Goal: Task Accomplishment & Management: Manage account settings

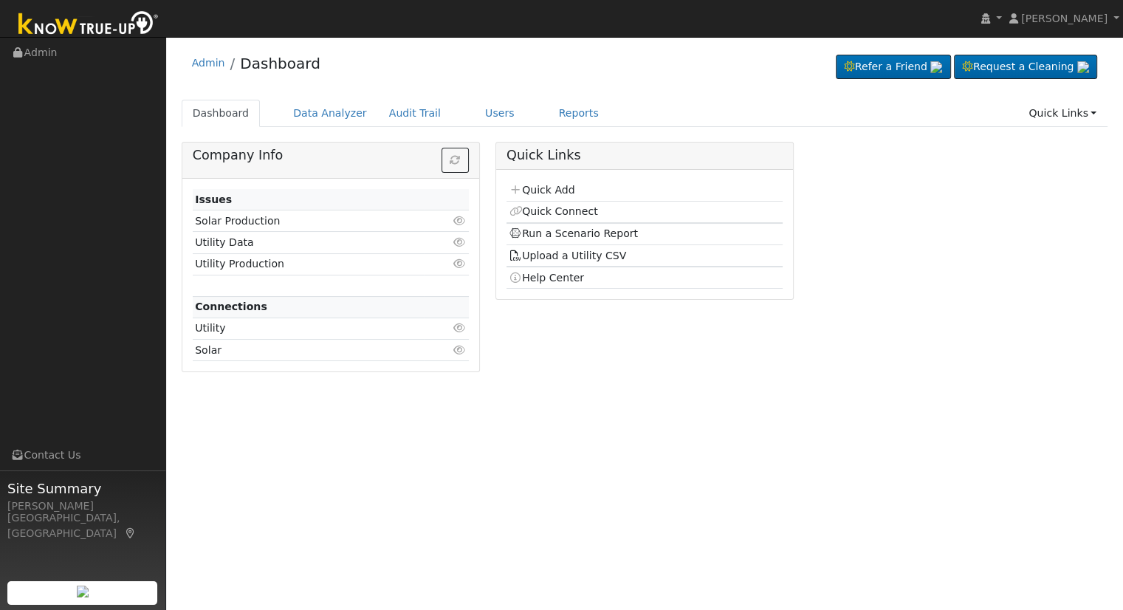
click at [469, 128] on div "Dashboard Data Analyzer Audit Trail Users Reports Quick Links Quick Add Quick C…" at bounding box center [645, 121] width 926 height 42
click at [474, 122] on link "Users" at bounding box center [500, 113] width 52 height 27
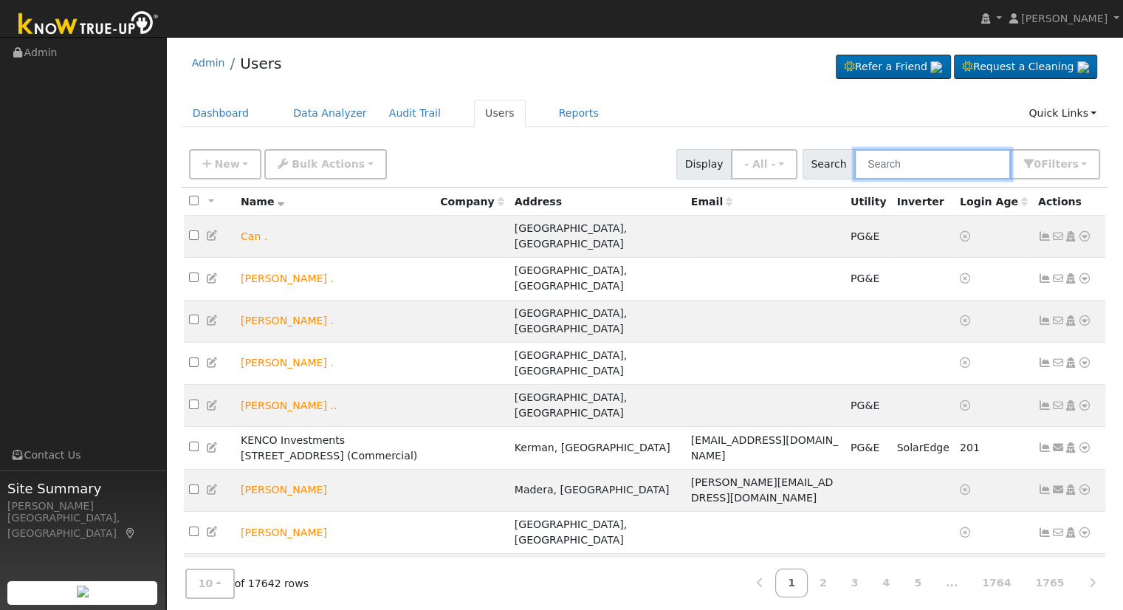
click at [918, 154] on input "text" at bounding box center [932, 164] width 156 height 30
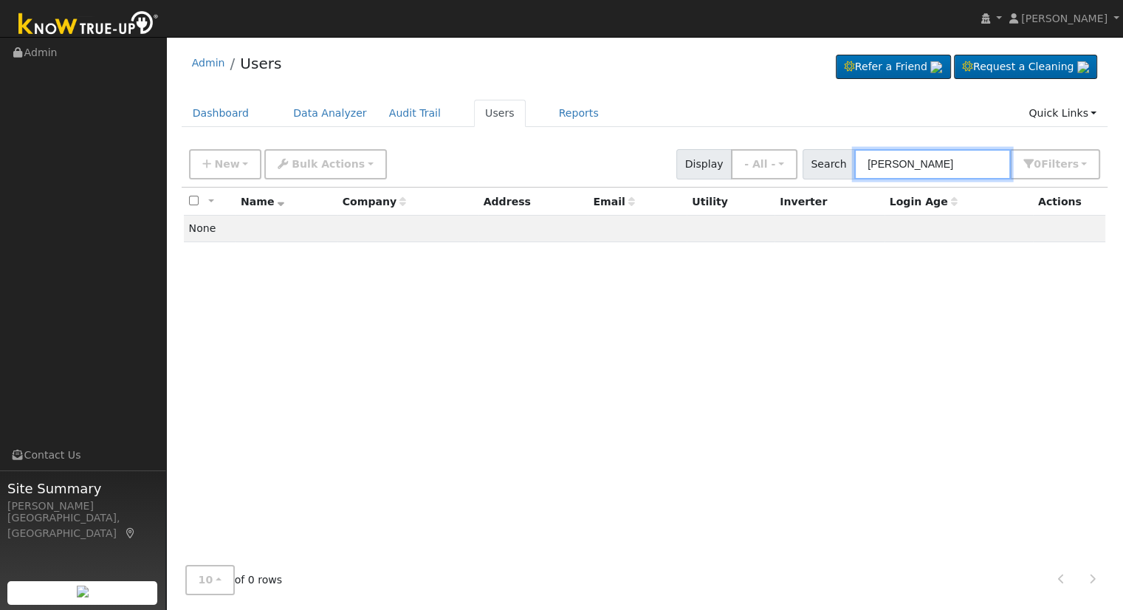
click at [932, 168] on input "[PERSON_NAME]" at bounding box center [932, 164] width 156 height 30
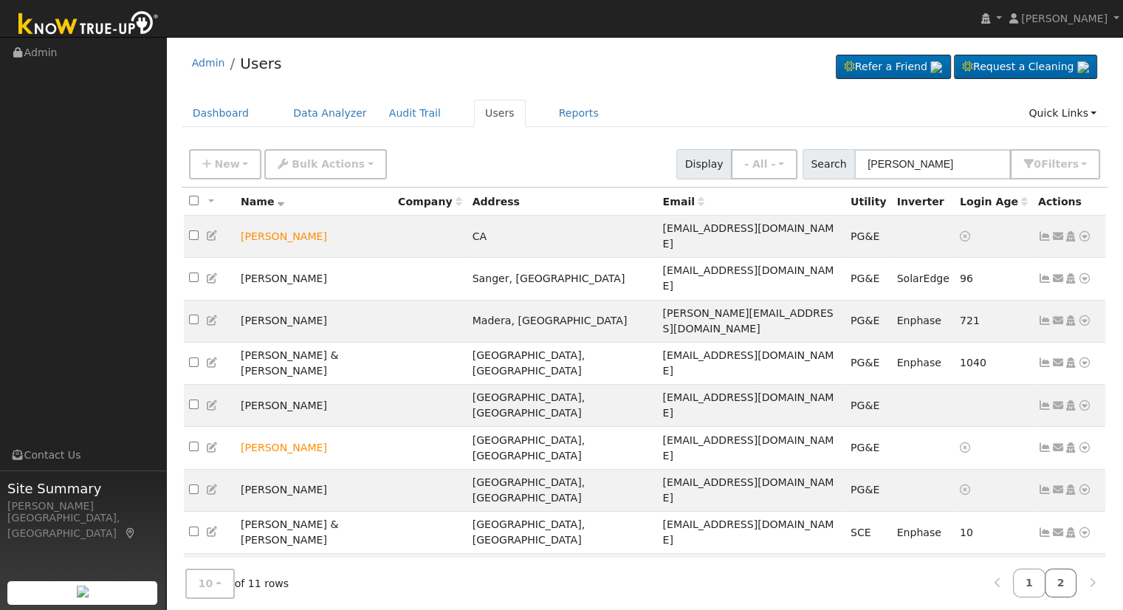
click at [1060, 569] on link "2" at bounding box center [1060, 582] width 32 height 29
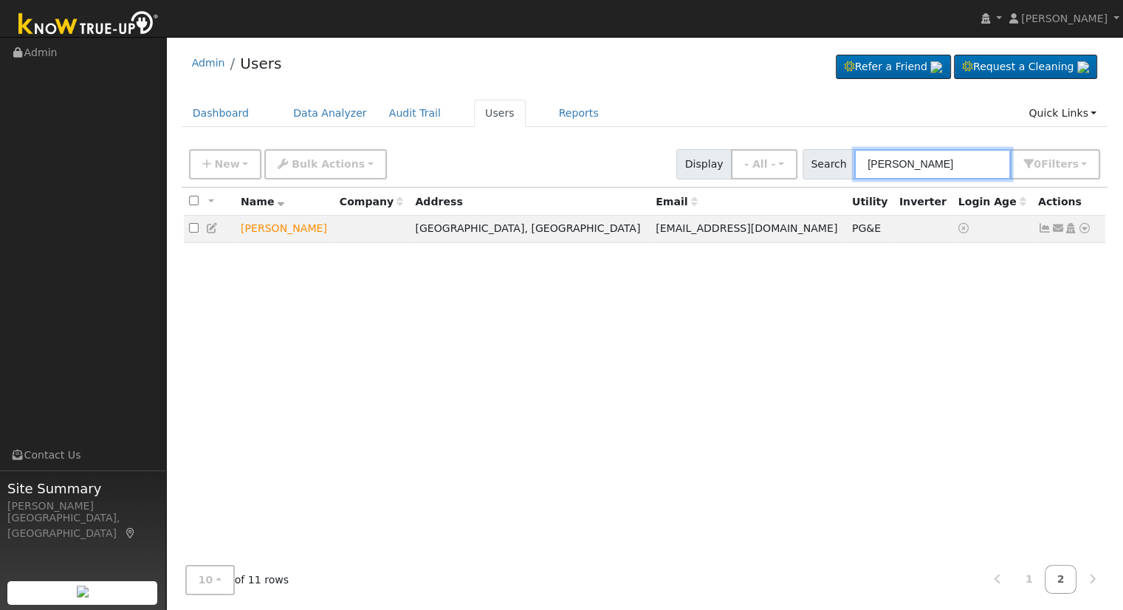
click at [915, 166] on input "[PERSON_NAME]" at bounding box center [932, 164] width 156 height 30
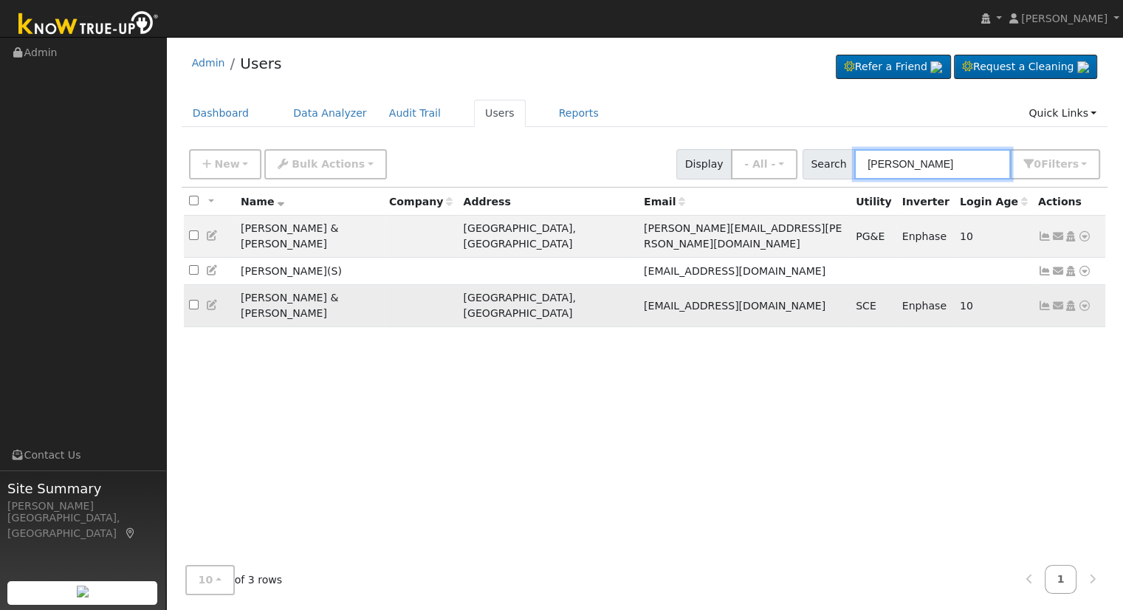
type input "[PERSON_NAME]"
click at [1074, 300] on icon at bounding box center [1070, 305] width 13 height 10
